Goal: Navigation & Orientation: Find specific page/section

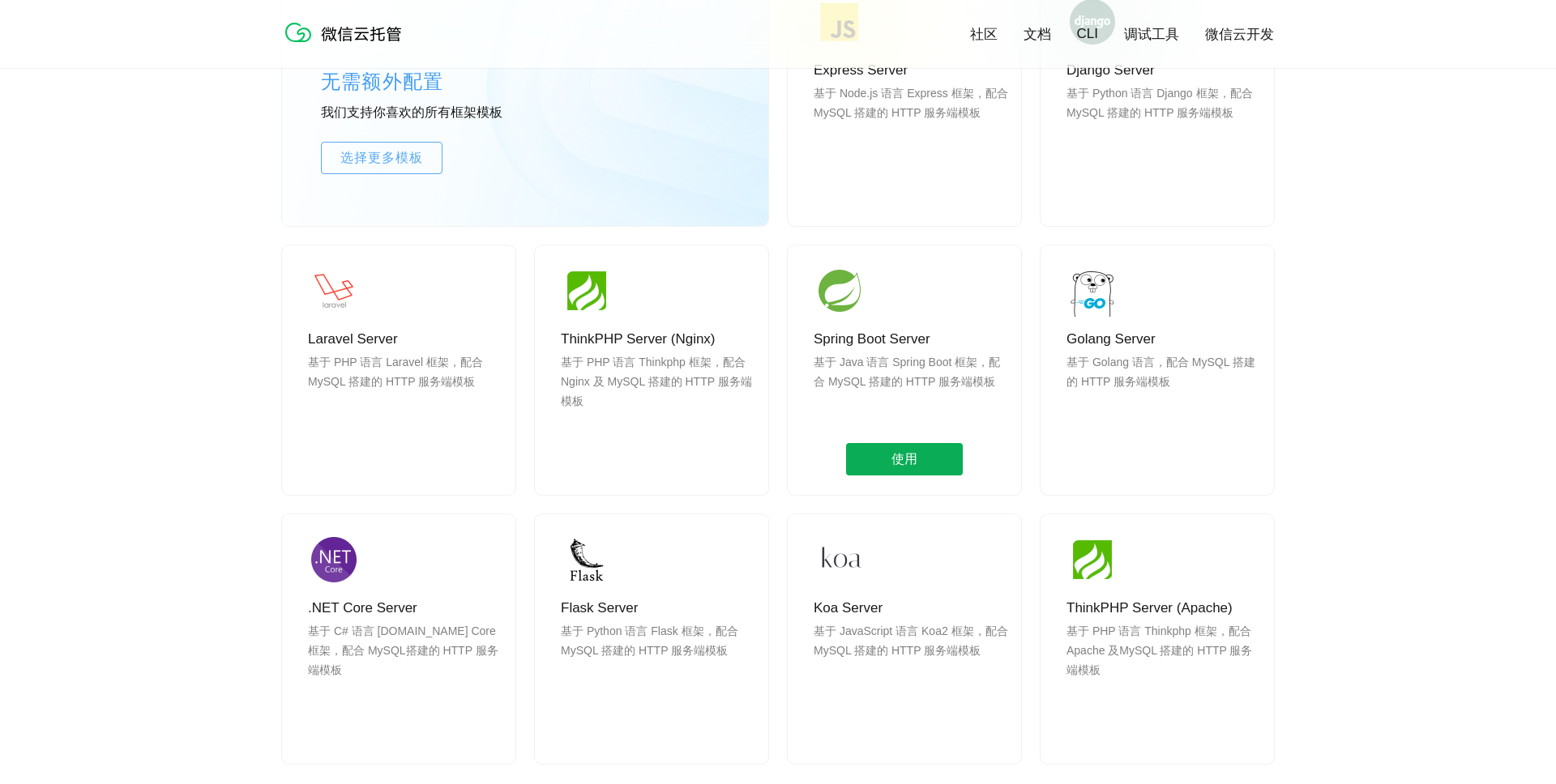
scroll to position [1458, 0]
click at [899, 450] on span "使用" at bounding box center [905, 458] width 117 height 33
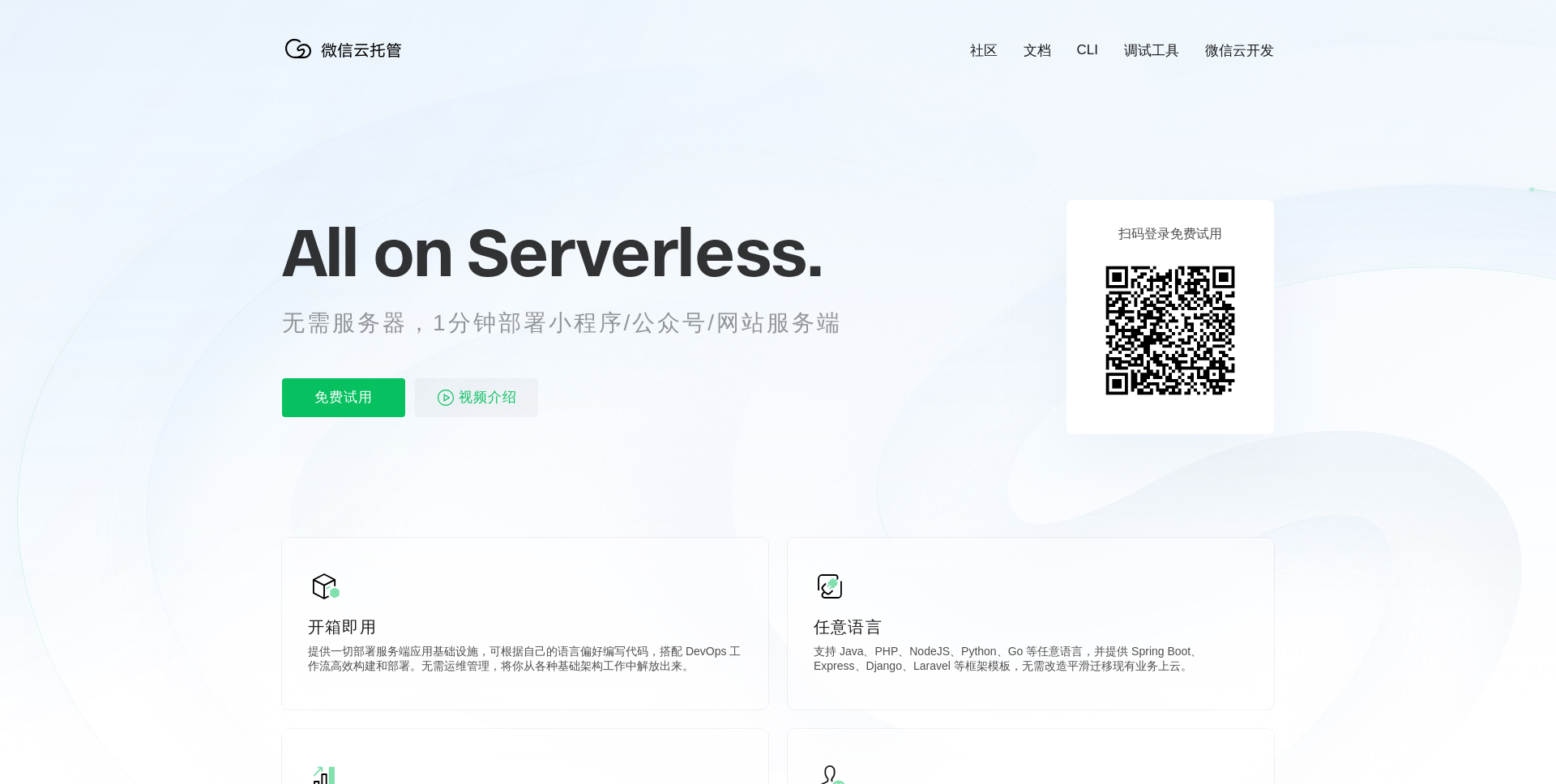
scroll to position [0, 2882]
click at [1041, 52] on link "文档" at bounding box center [1037, 51] width 28 height 19
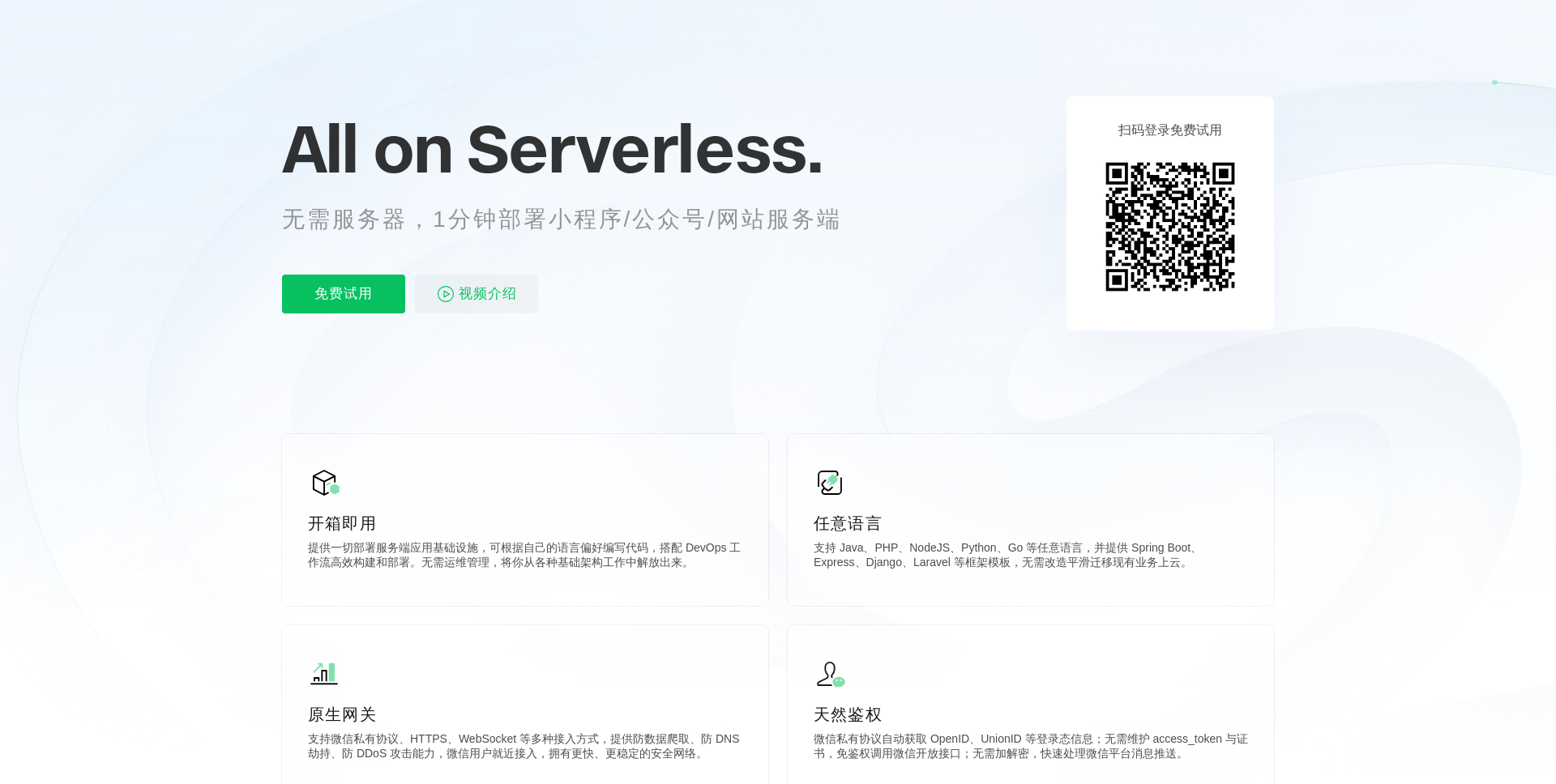
scroll to position [0, 0]
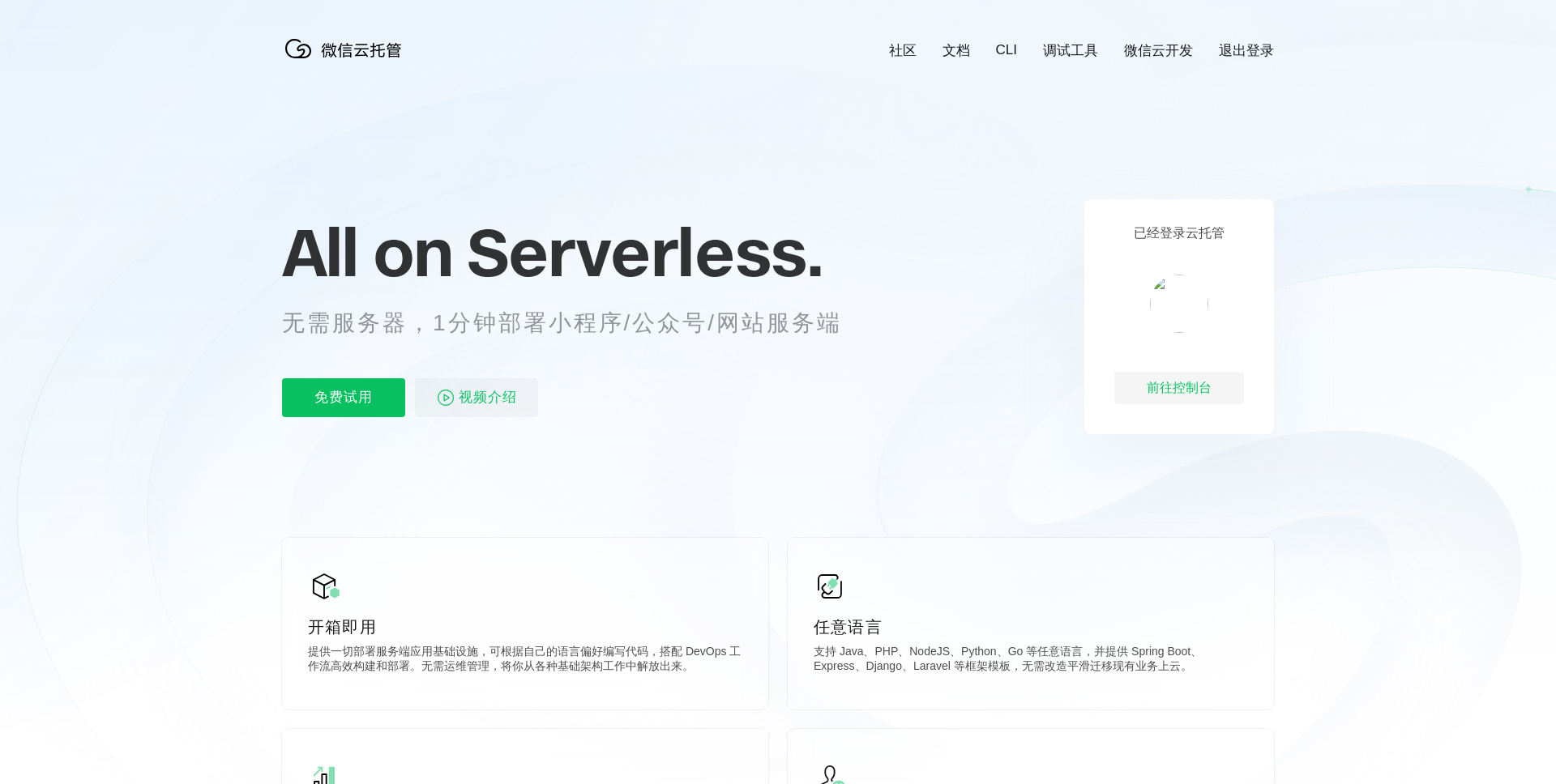
scroll to position [0, 2882]
click at [1192, 383] on div "前往控制台" at bounding box center [1179, 388] width 130 height 33
